Goal: Task Accomplishment & Management: Manage account settings

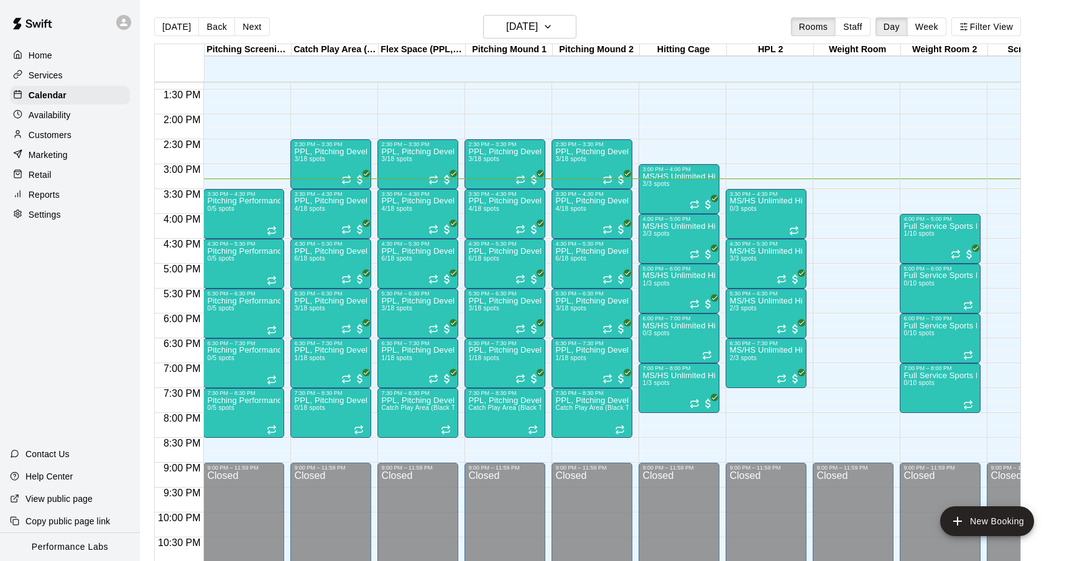
scroll to position [20, 0]
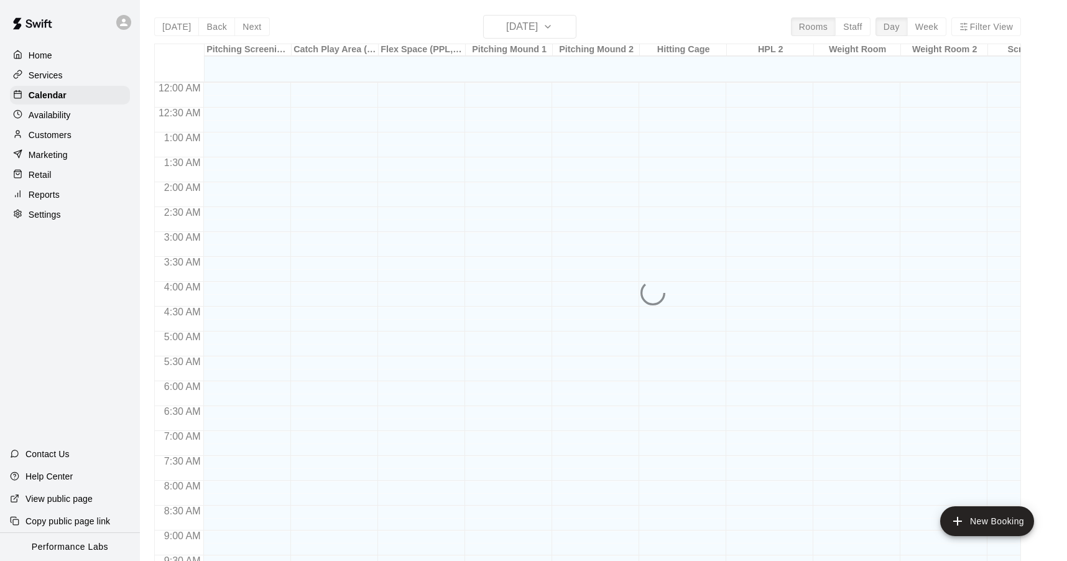
scroll to position [665, 0]
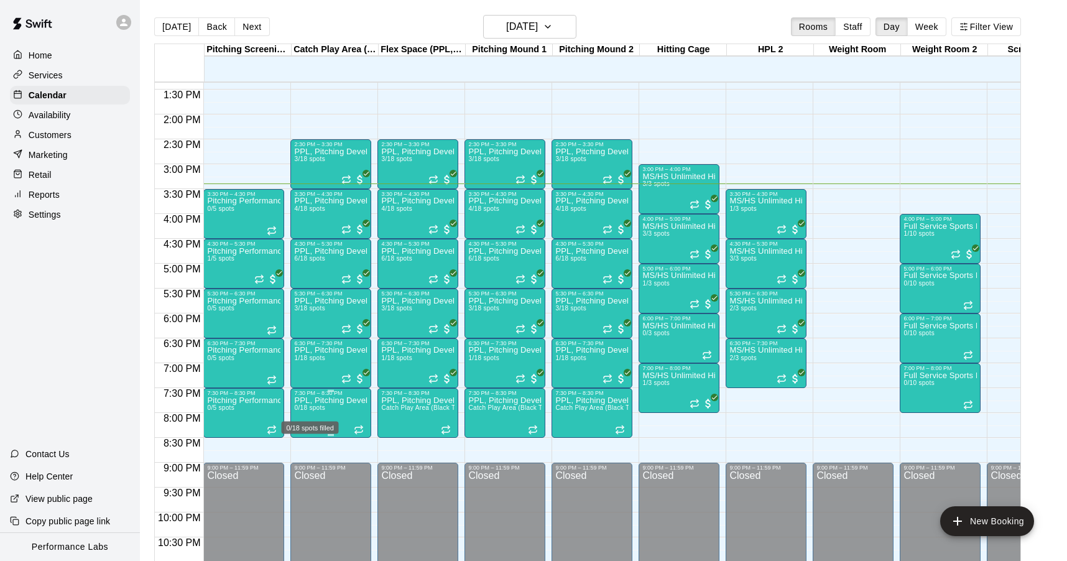
click at [319, 407] on span "0/18 spots" at bounding box center [309, 407] width 30 height 7
click at [305, 485] on button "delete" at bounding box center [307, 477] width 25 height 25
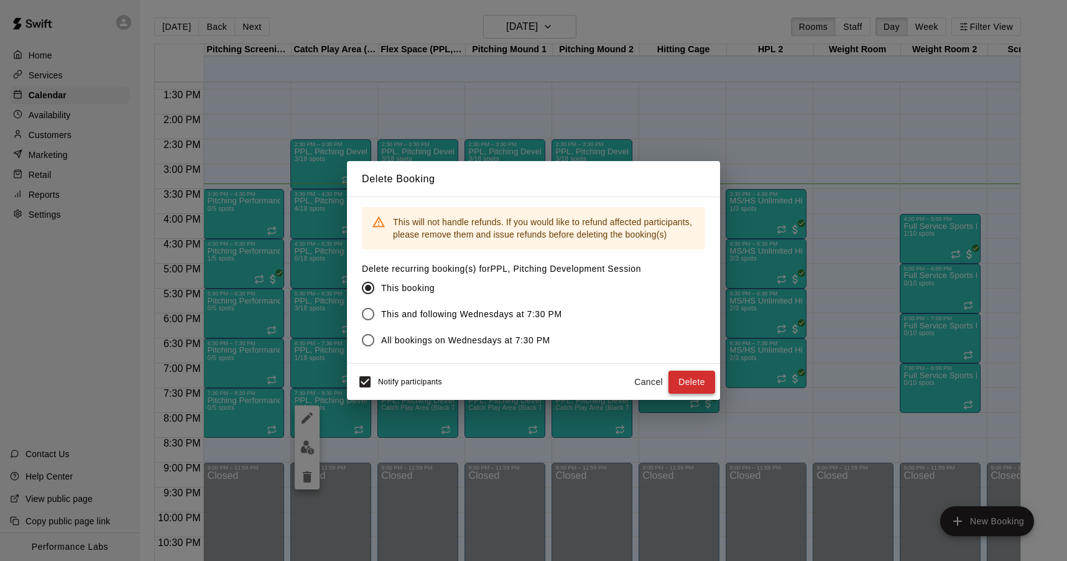
click at [704, 384] on button "Delete" at bounding box center [692, 382] width 47 height 23
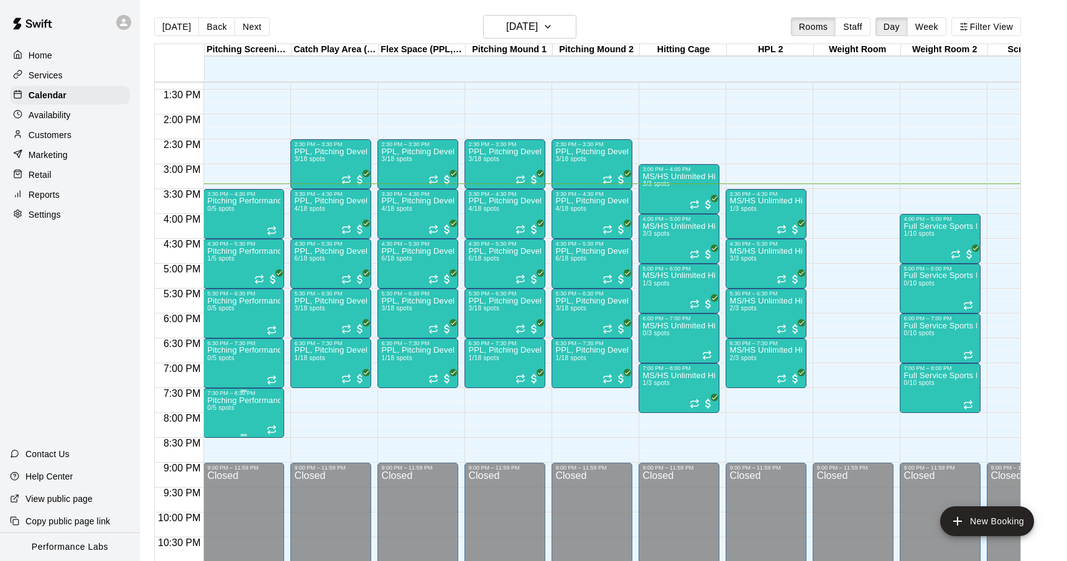
click at [216, 467] on icon "delete" at bounding box center [220, 468] width 9 height 11
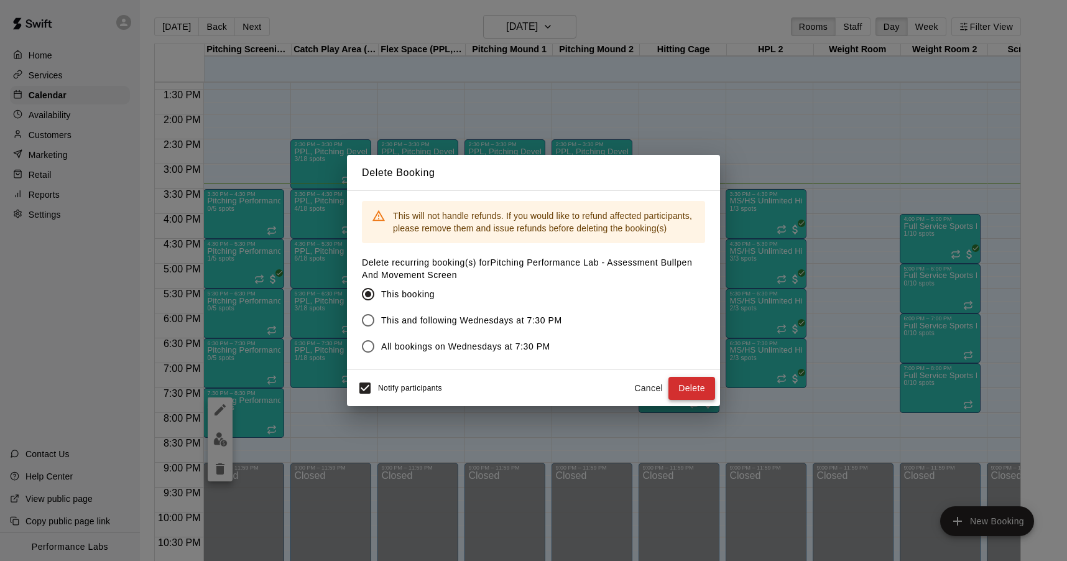
click at [694, 384] on button "Delete" at bounding box center [692, 388] width 47 height 23
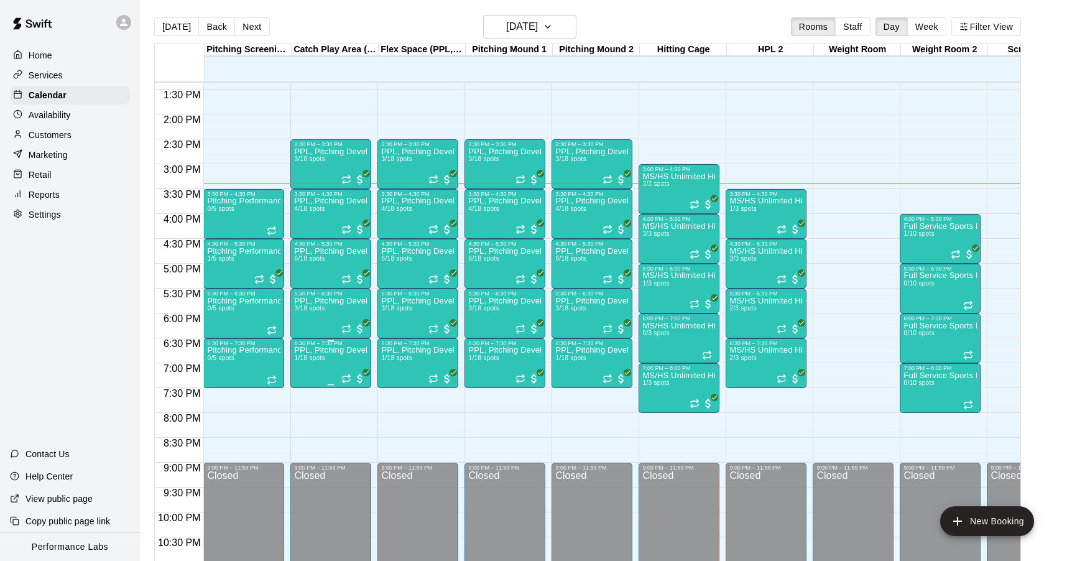
click at [310, 386] on img "edit" at bounding box center [307, 390] width 14 height 14
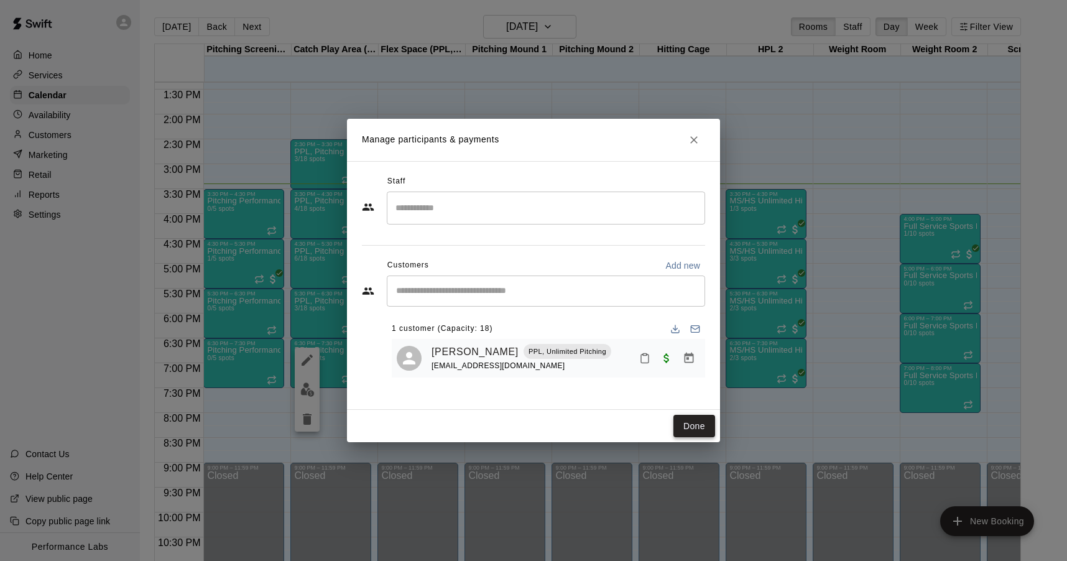
click at [706, 424] on button "Done" at bounding box center [695, 426] width 42 height 23
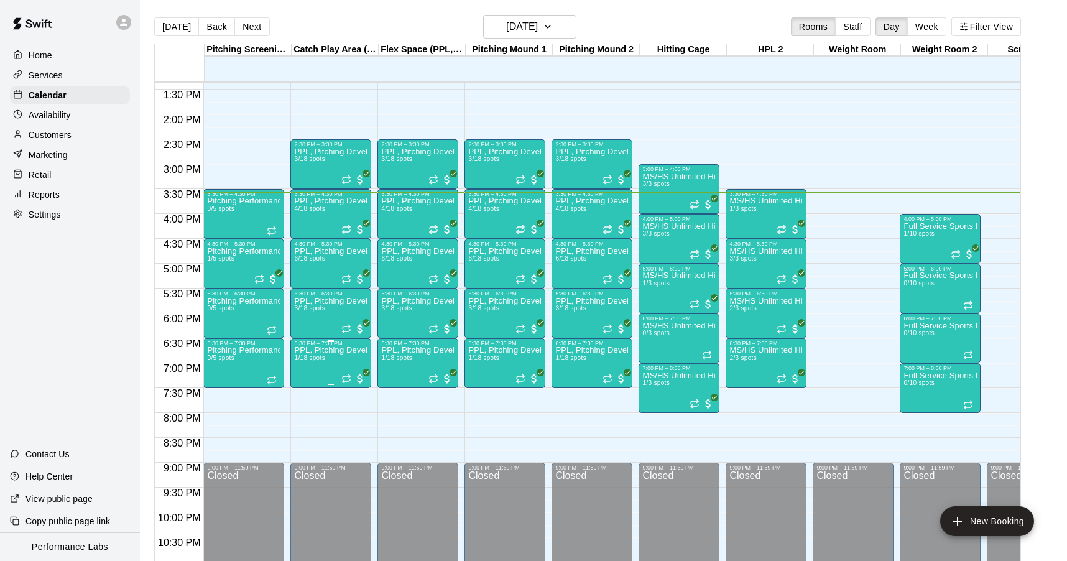
click at [306, 389] on img "edit" at bounding box center [307, 390] width 14 height 14
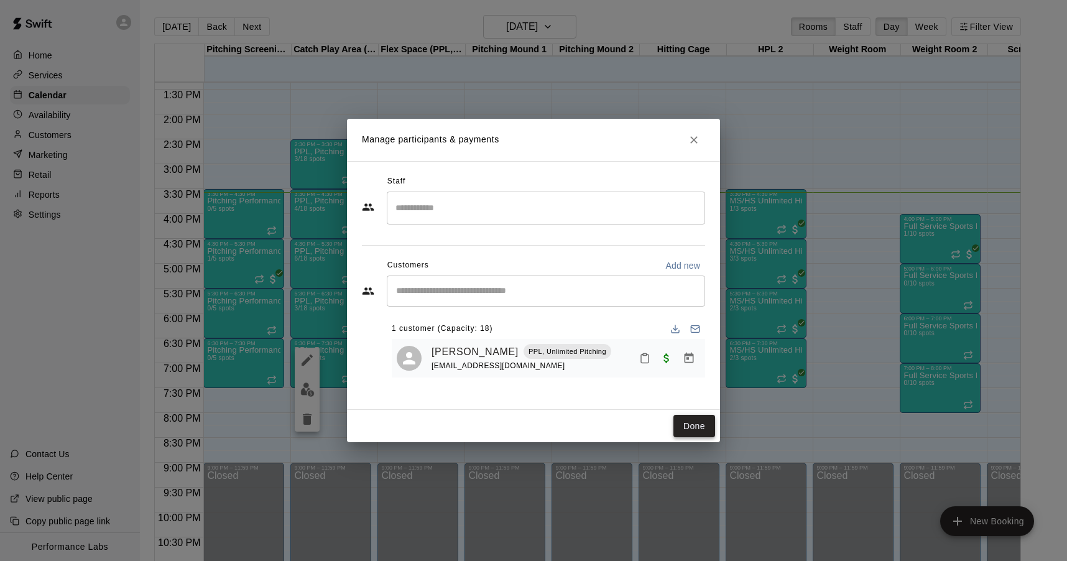
click at [698, 422] on button "Done" at bounding box center [695, 426] width 42 height 23
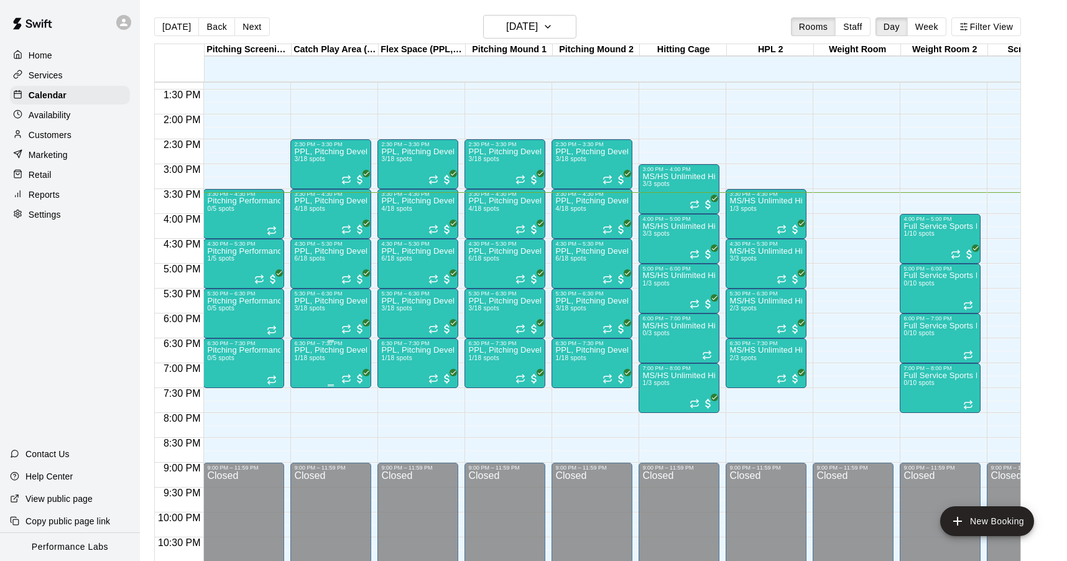
click at [307, 417] on icon "delete" at bounding box center [307, 419] width 9 height 11
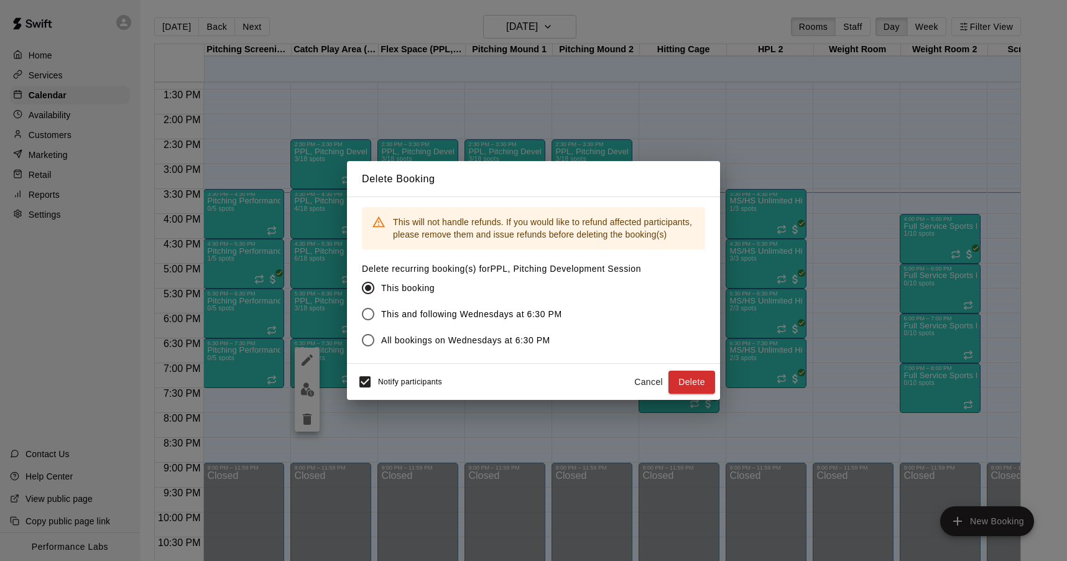
click at [697, 380] on button "Delete" at bounding box center [692, 382] width 47 height 23
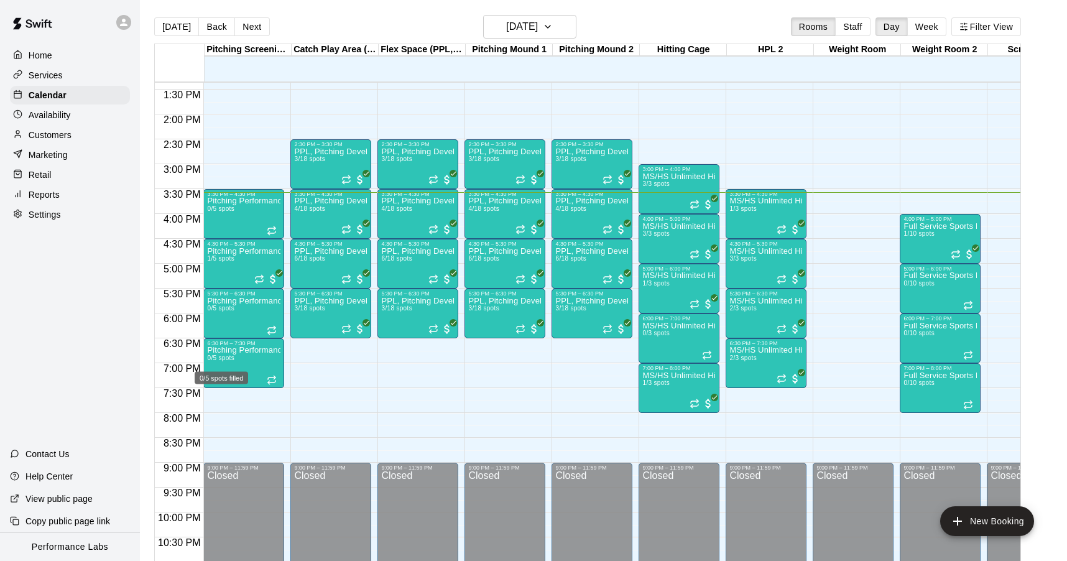
click at [231, 364] on div "0/5 spots filled" at bounding box center [221, 374] width 56 height 22
click at [213, 433] on icon "delete" at bounding box center [205, 434] width 15 height 15
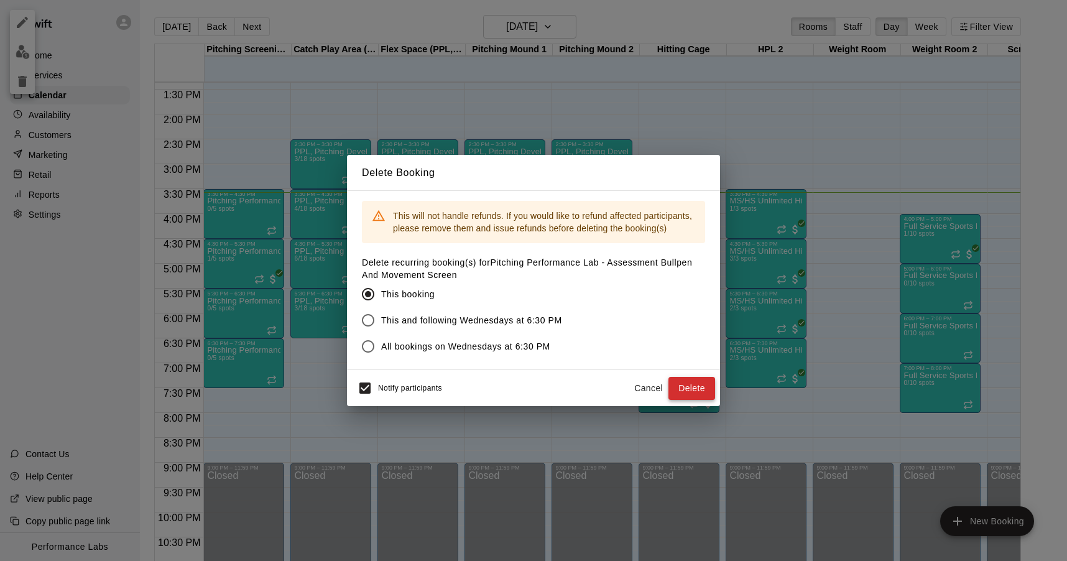
click at [690, 385] on button "Delete" at bounding box center [692, 388] width 47 height 23
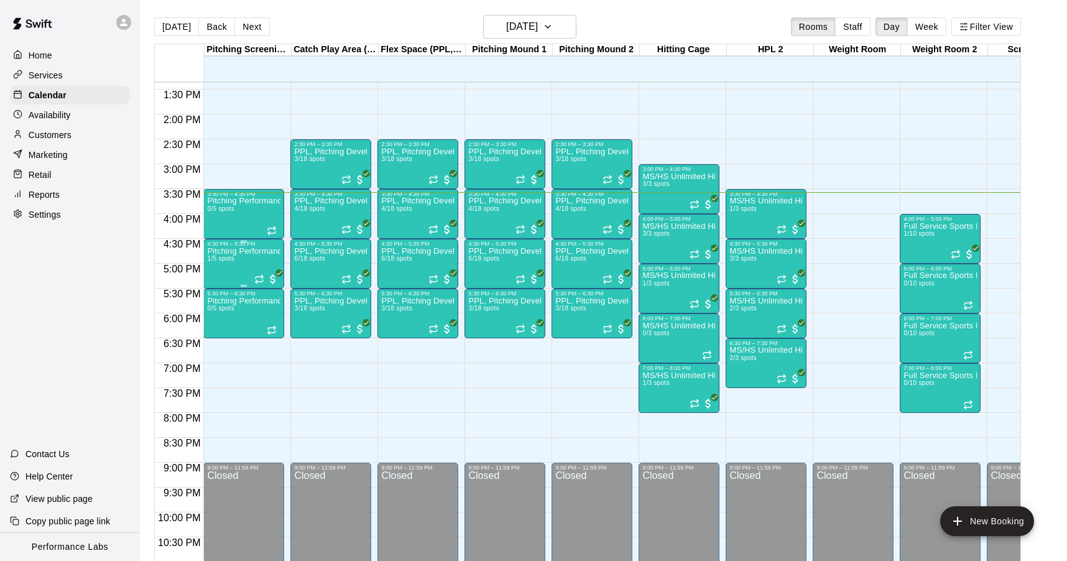
click at [243, 262] on div "Pitching Performance Lab - Assessment Bullpen And Movement Screen 1/5 spots" at bounding box center [243, 527] width 73 height 561
click at [217, 294] on img "edit" at bounding box center [220, 290] width 14 height 14
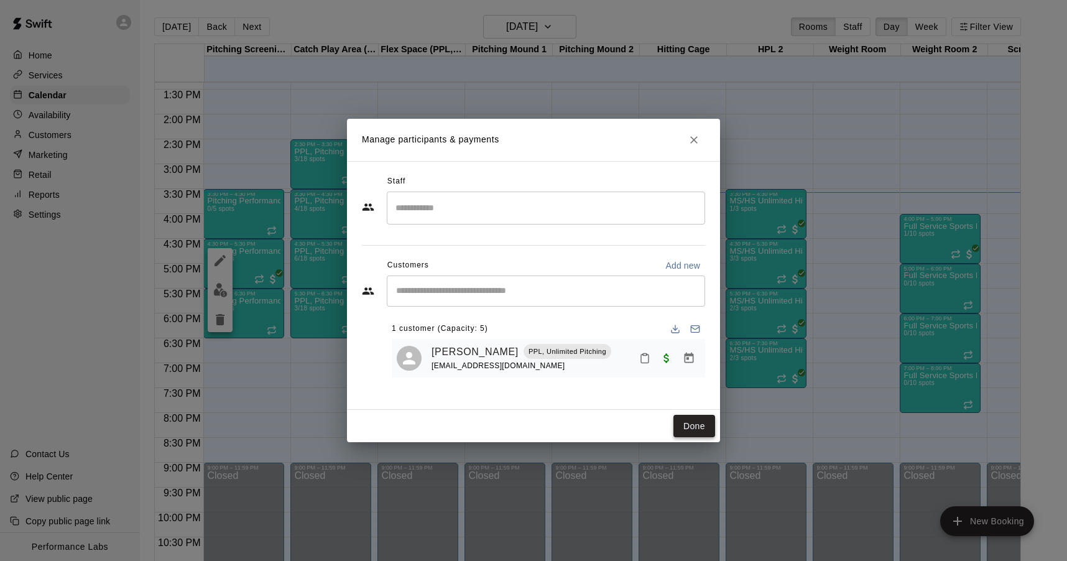
click at [685, 422] on button "Done" at bounding box center [695, 426] width 42 height 23
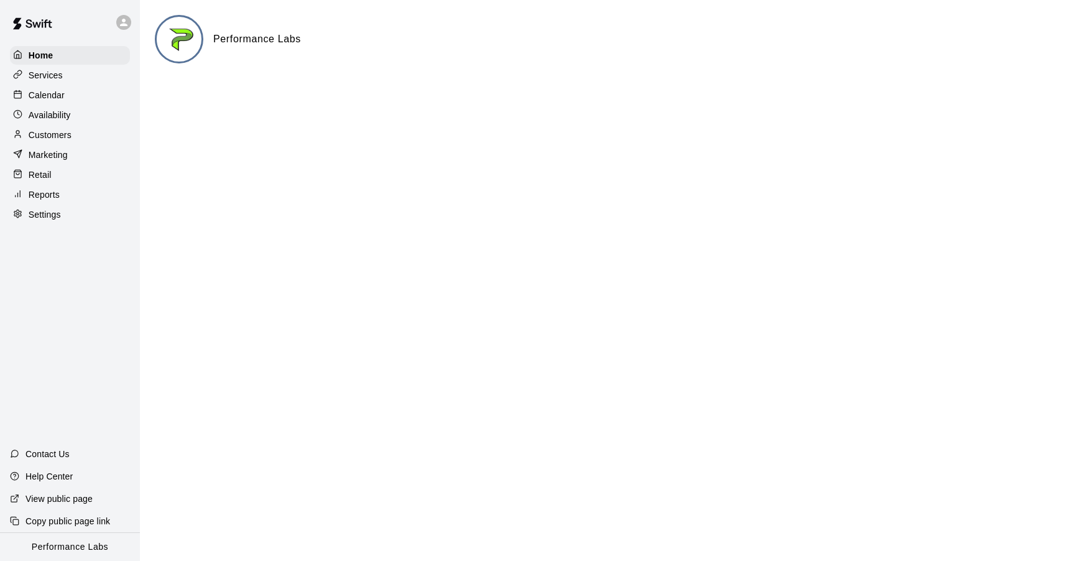
click at [36, 87] on div "Calendar" at bounding box center [70, 95] width 120 height 19
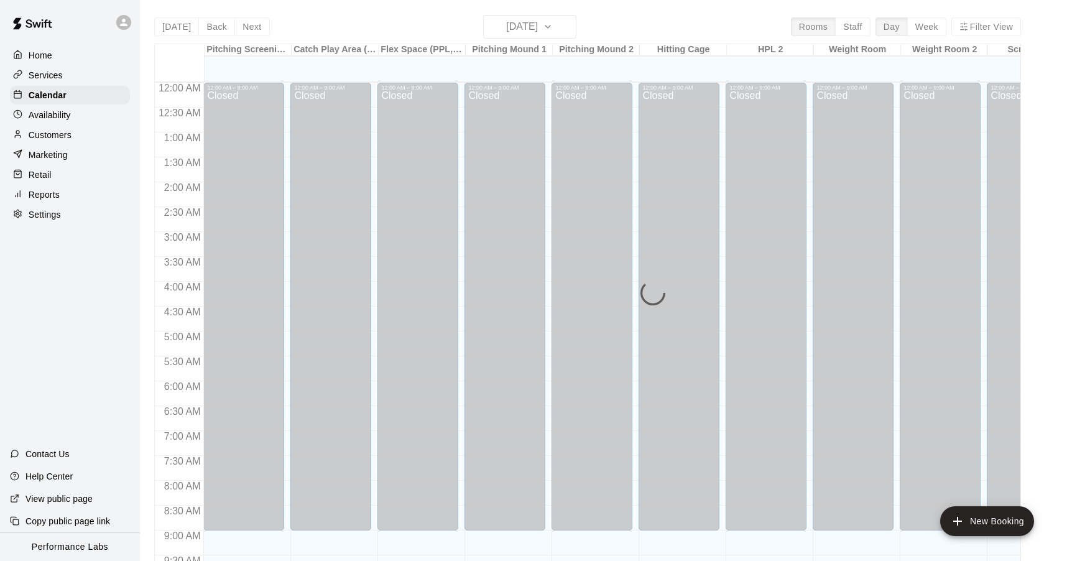
scroll to position [665, 0]
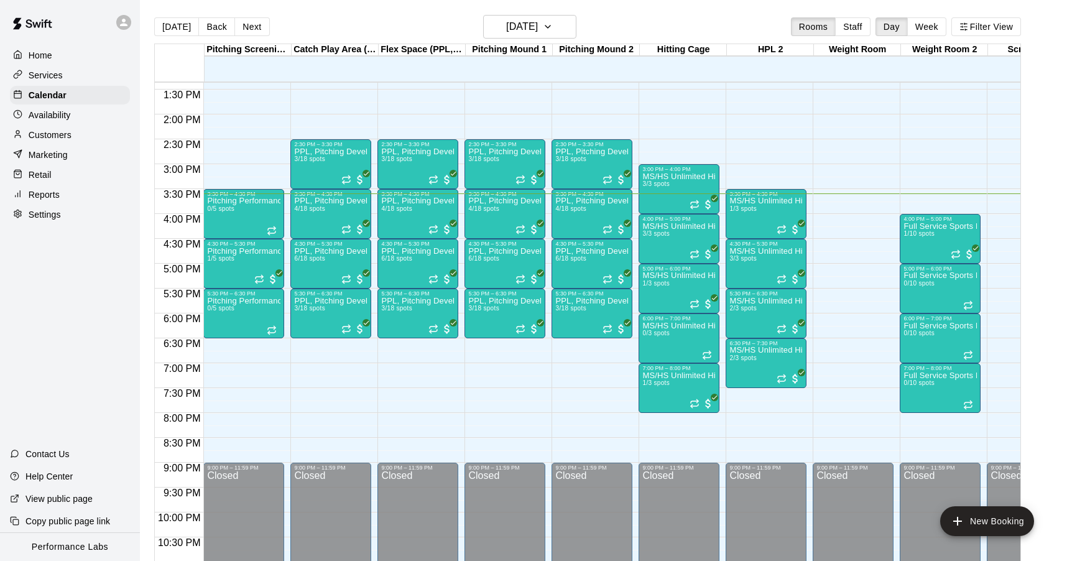
click at [42, 77] on p "Services" at bounding box center [46, 75] width 34 height 12
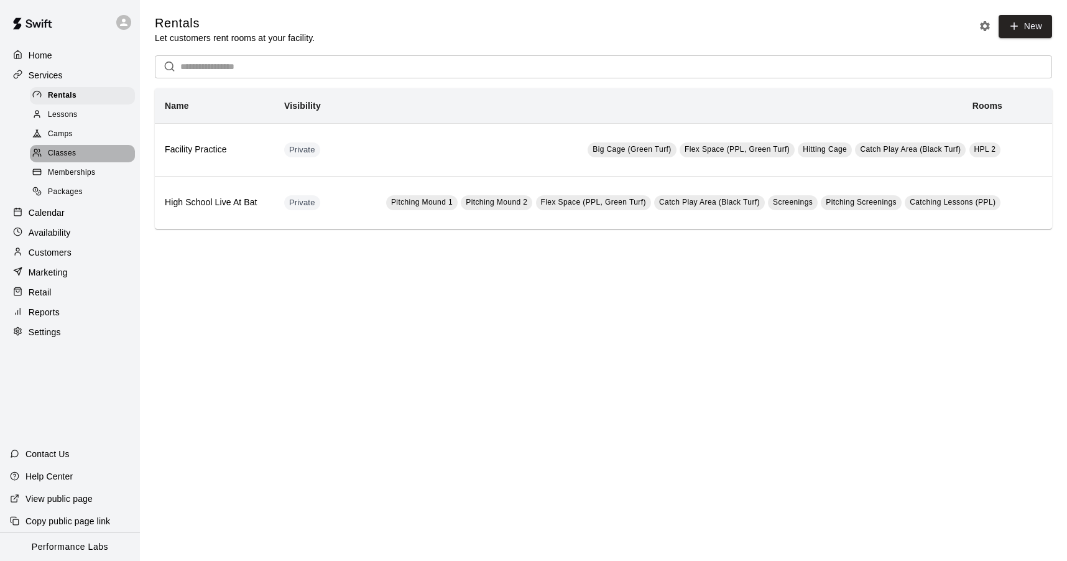
click at [63, 153] on span "Classes" at bounding box center [62, 153] width 28 height 12
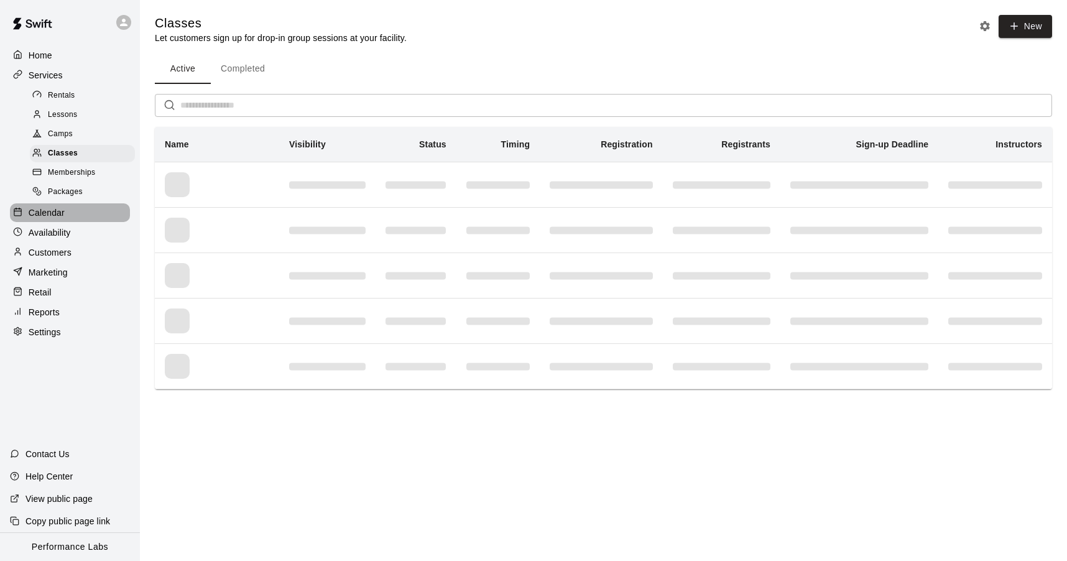
click at [42, 212] on p "Calendar" at bounding box center [47, 213] width 36 height 12
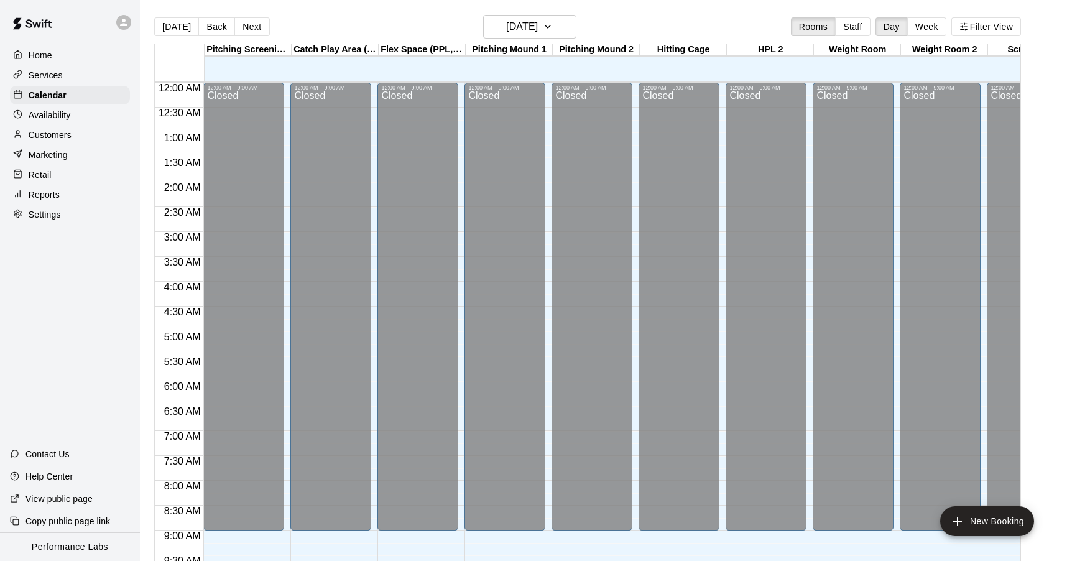
scroll to position [665, 0]
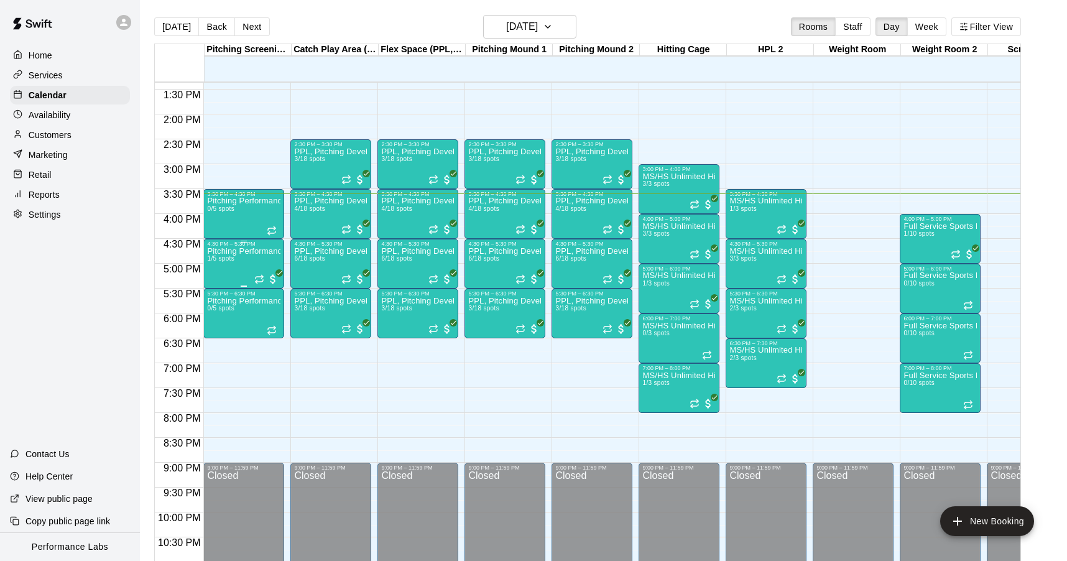
click at [248, 251] on p "Pitching Performance Lab - Assessment Bullpen And Movement Screen" at bounding box center [243, 251] width 73 height 0
click at [222, 299] on img "edit" at bounding box center [220, 294] width 14 height 14
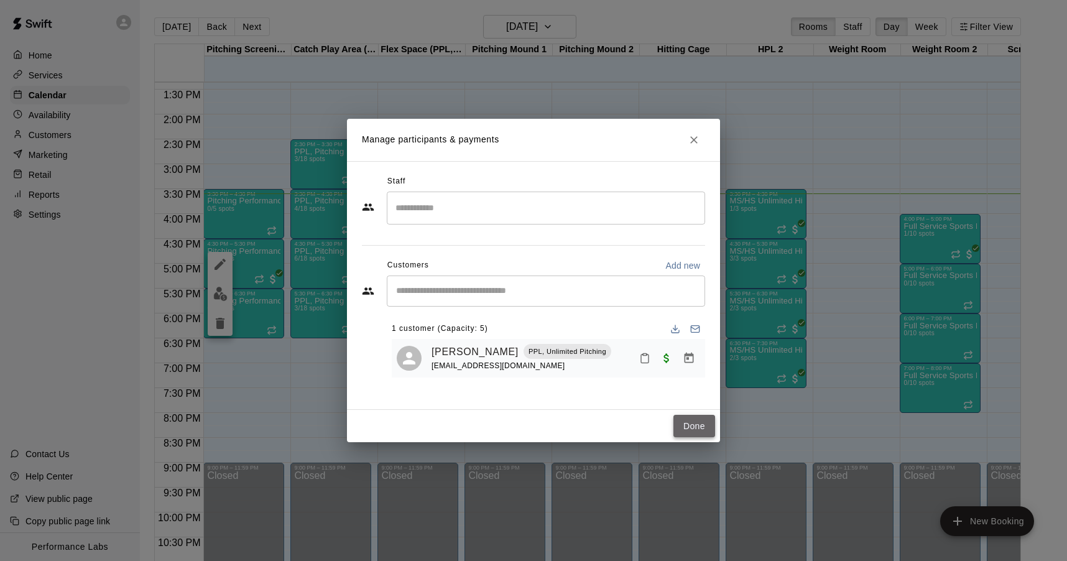
click at [697, 426] on button "Done" at bounding box center [695, 426] width 42 height 23
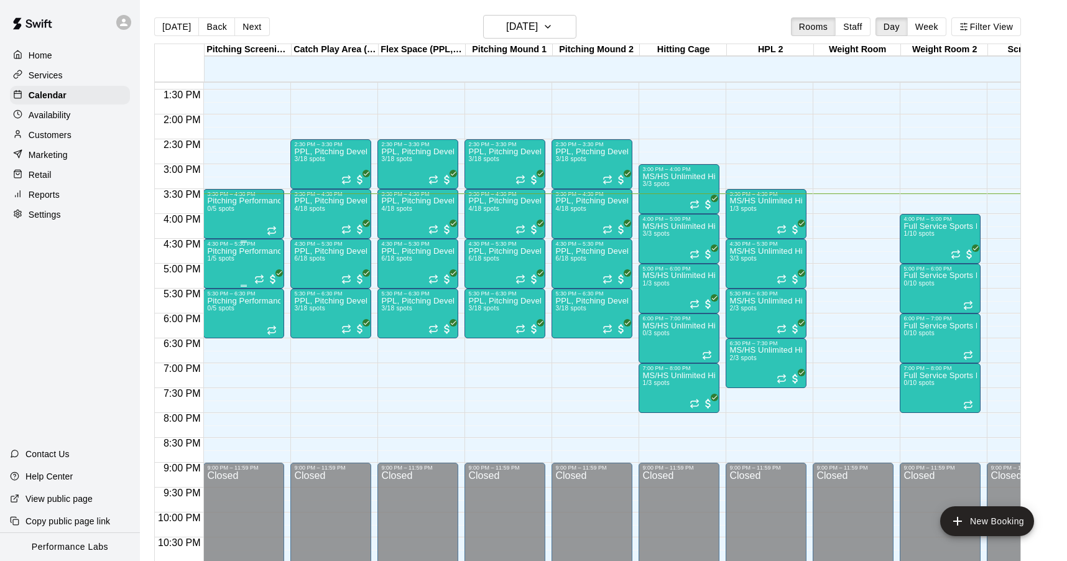
click at [253, 257] on div "Pitching Performance Lab - Assessment Bullpen And Movement Screen 1/5 spots" at bounding box center [243, 527] width 73 height 561
click at [220, 254] on icon "edit" at bounding box center [220, 260] width 15 height 15
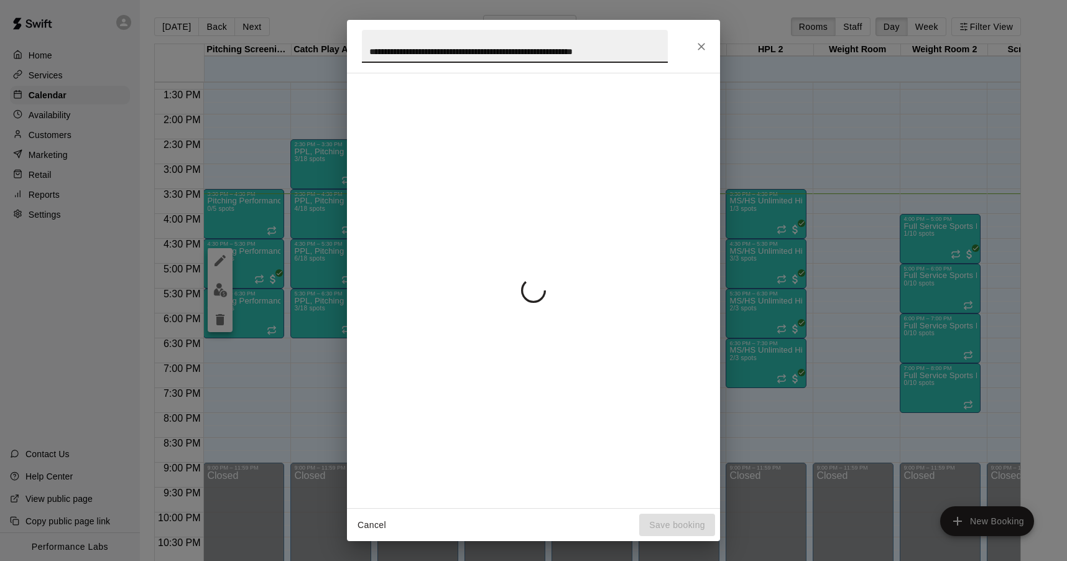
scroll to position [0, 8]
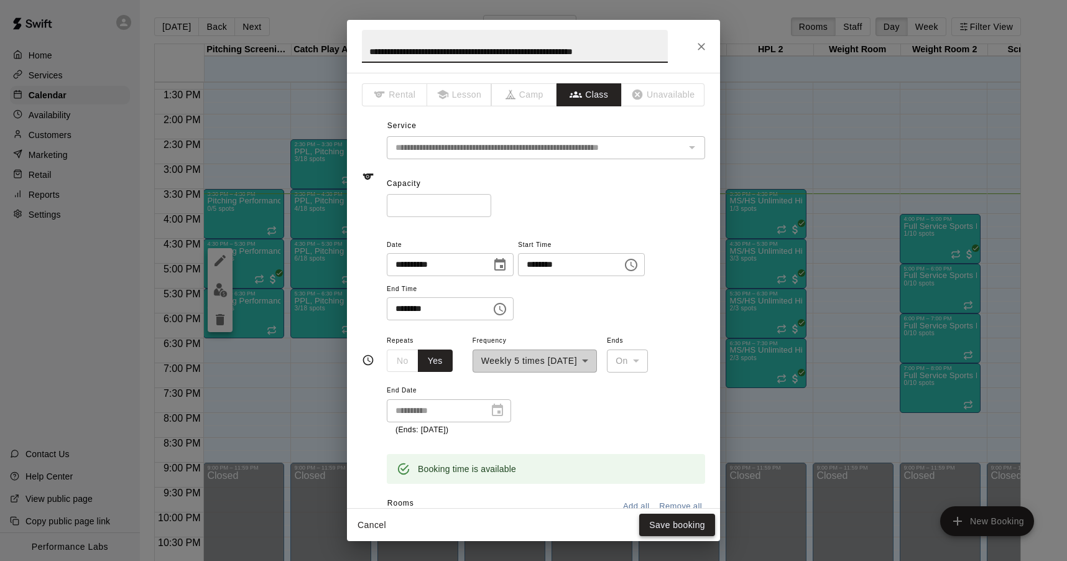
click at [682, 521] on button "Save booking" at bounding box center [677, 525] width 76 height 23
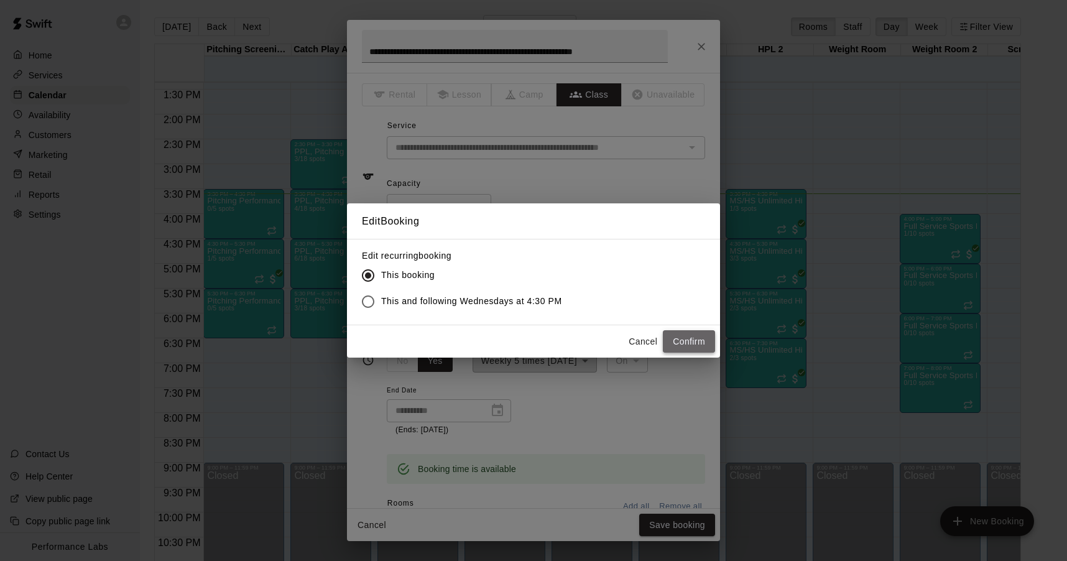
click at [692, 335] on button "Confirm" at bounding box center [689, 341] width 52 height 23
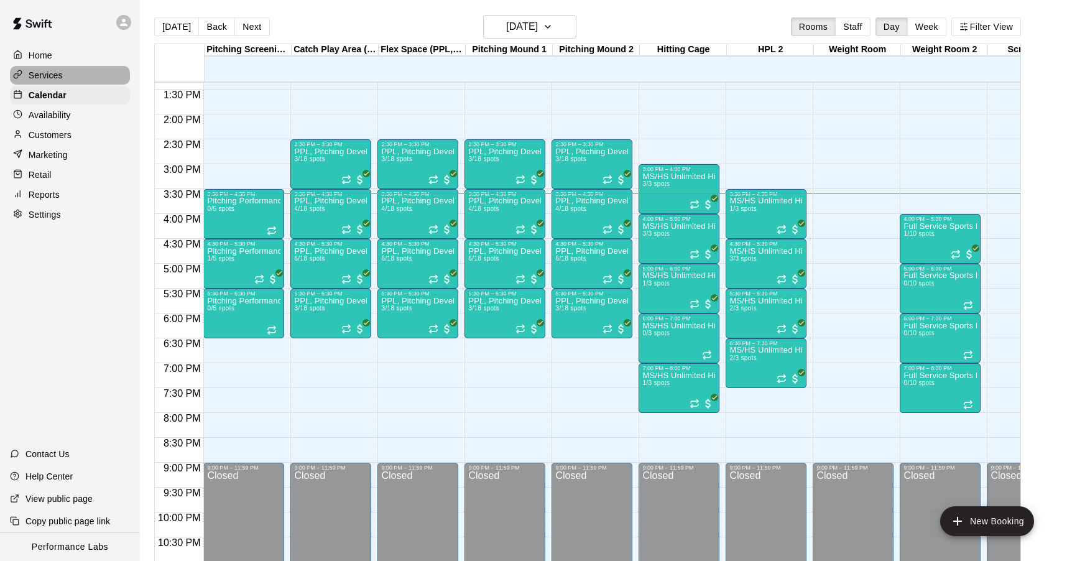
click at [57, 72] on p "Services" at bounding box center [46, 75] width 34 height 12
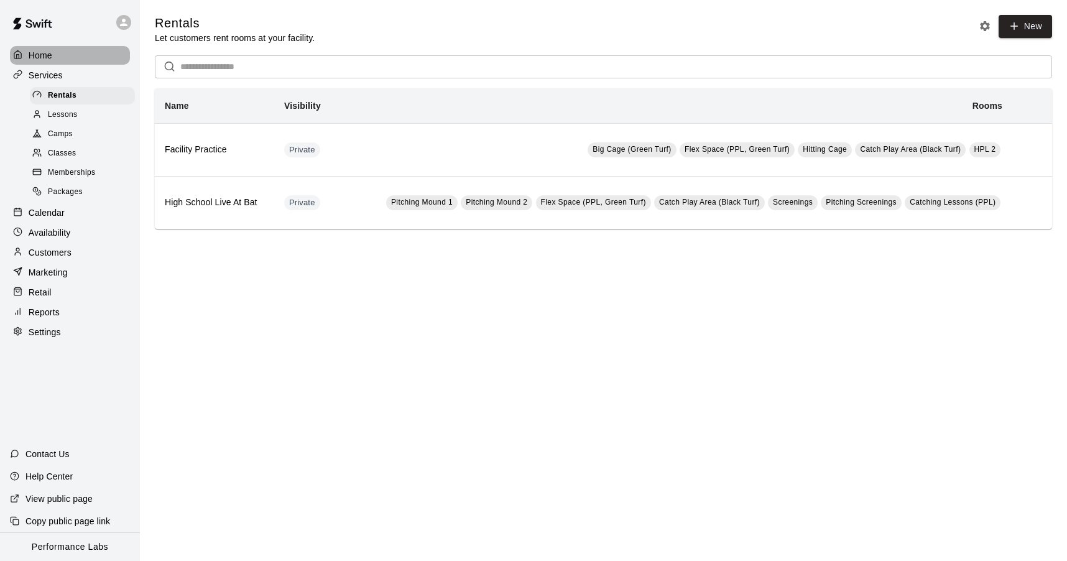
click at [47, 54] on p "Home" at bounding box center [41, 55] width 24 height 12
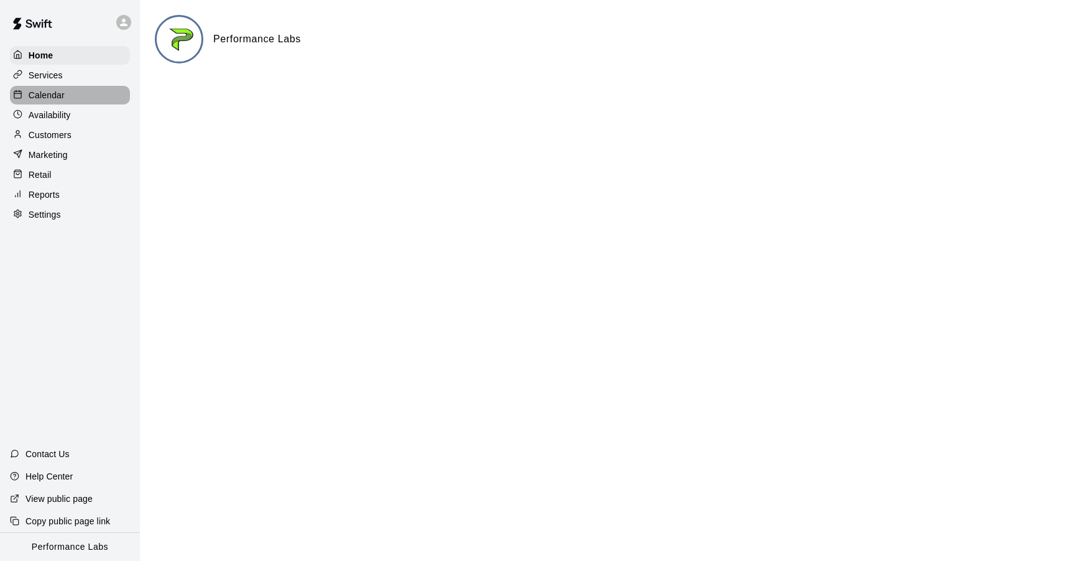
click at [47, 101] on p "Calendar" at bounding box center [47, 95] width 36 height 12
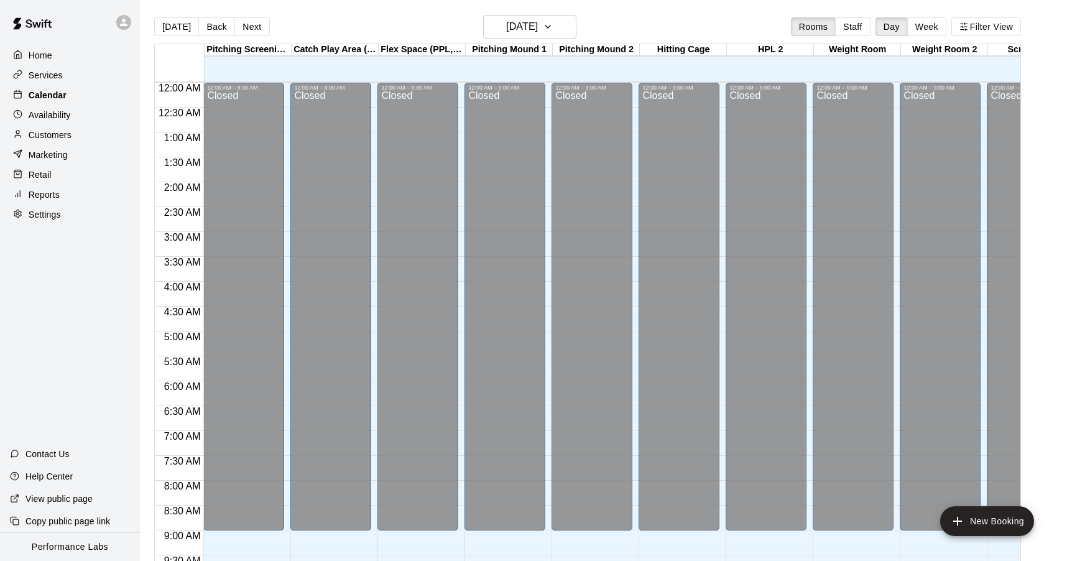
scroll to position [665, 0]
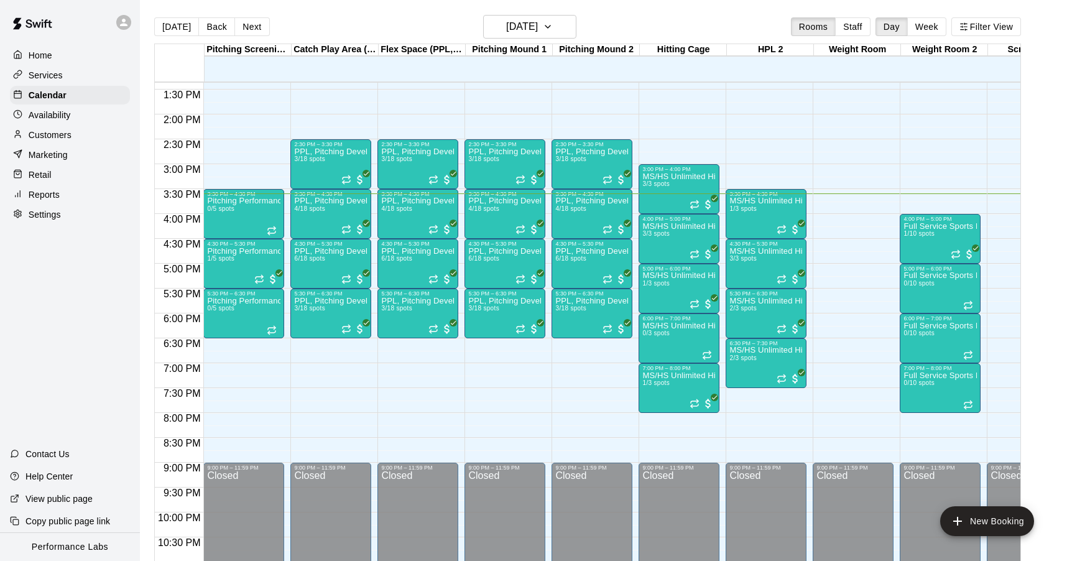
click at [47, 119] on p "Availability" at bounding box center [50, 115] width 42 height 12
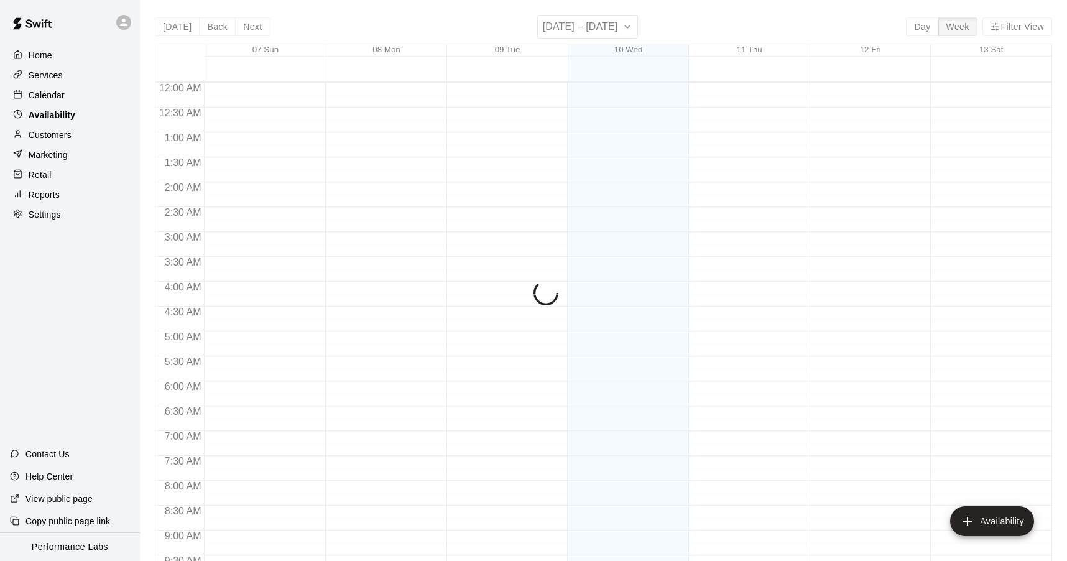
scroll to position [702, 0]
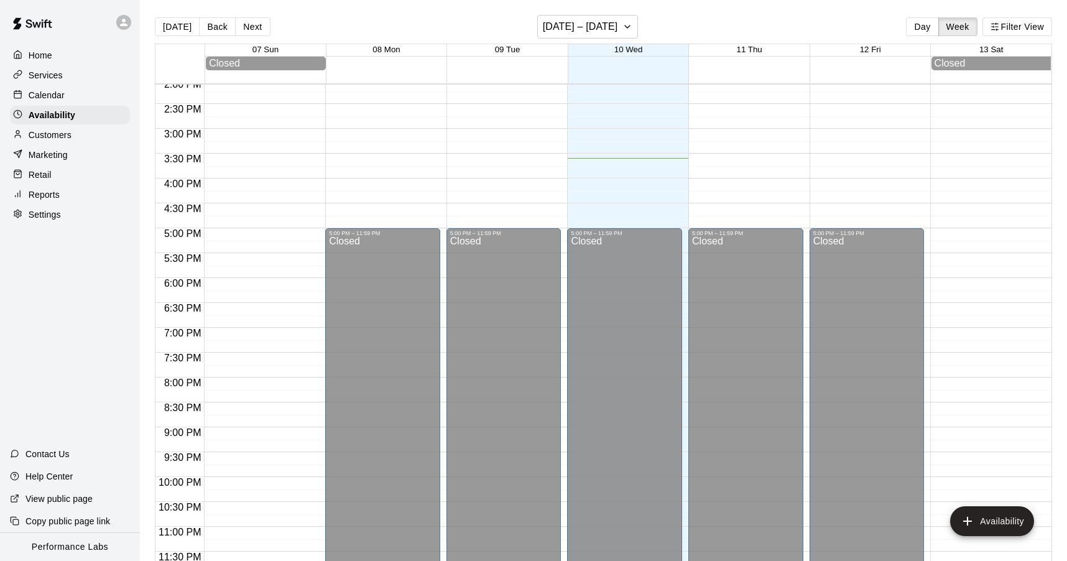
click at [47, 95] on p "Calendar" at bounding box center [47, 95] width 36 height 12
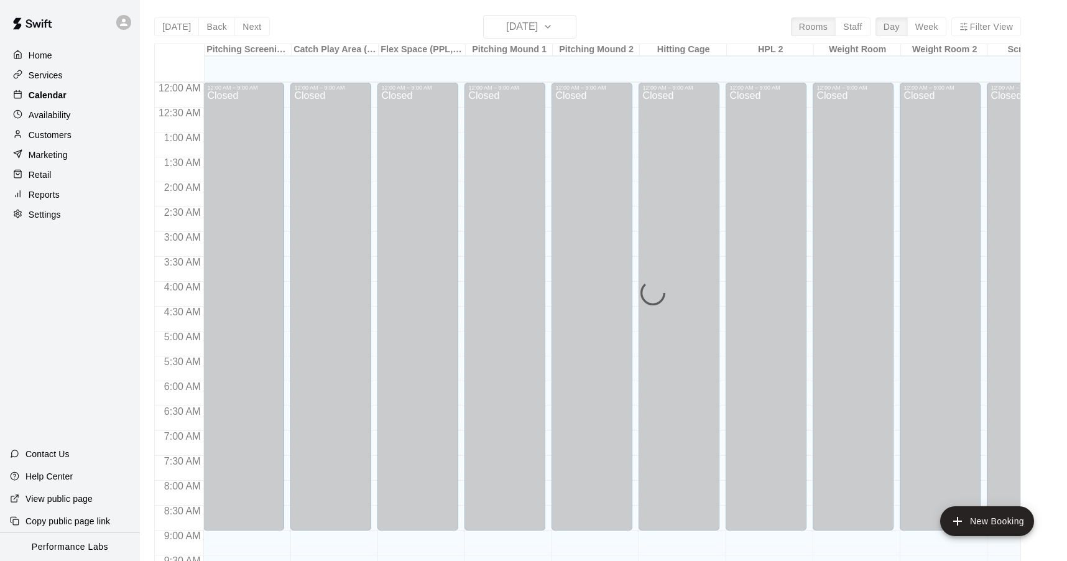
scroll to position [665, 0]
